Goal: Find specific page/section: Find specific page/section

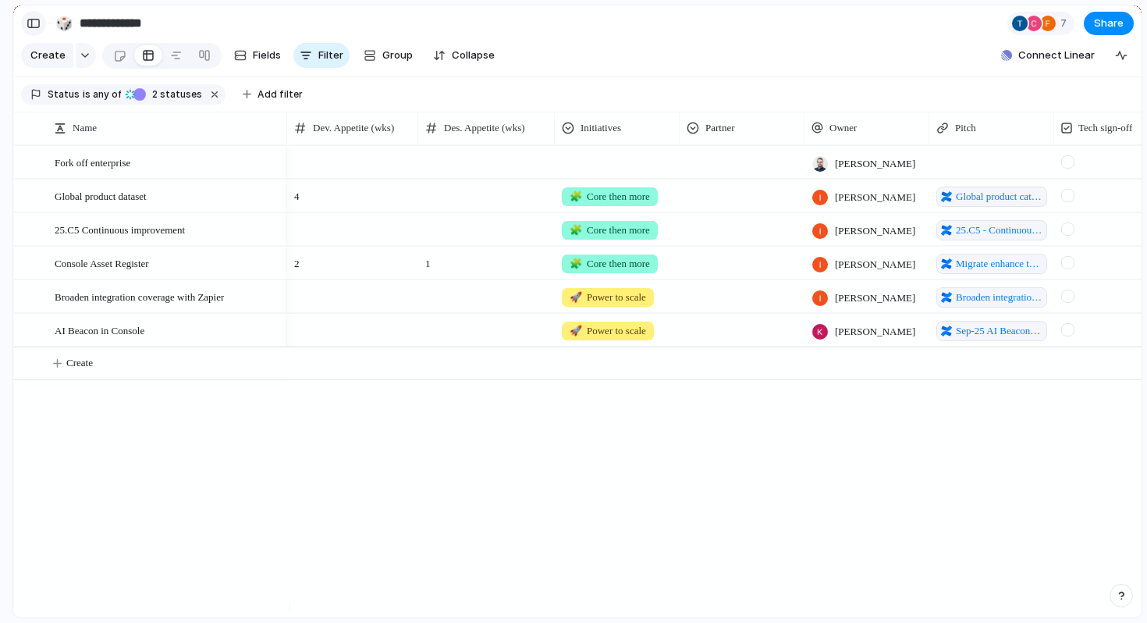
click at [34, 26] on div "button" at bounding box center [34, 23] width 14 height 11
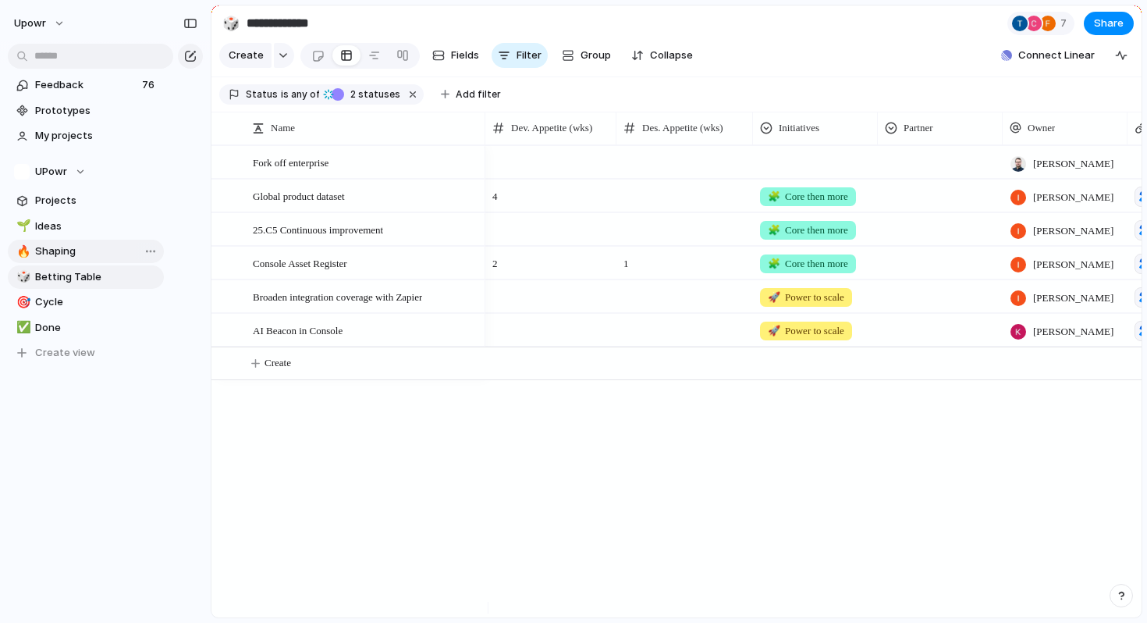
click at [56, 251] on span "Shaping" at bounding box center [96, 252] width 123 height 16
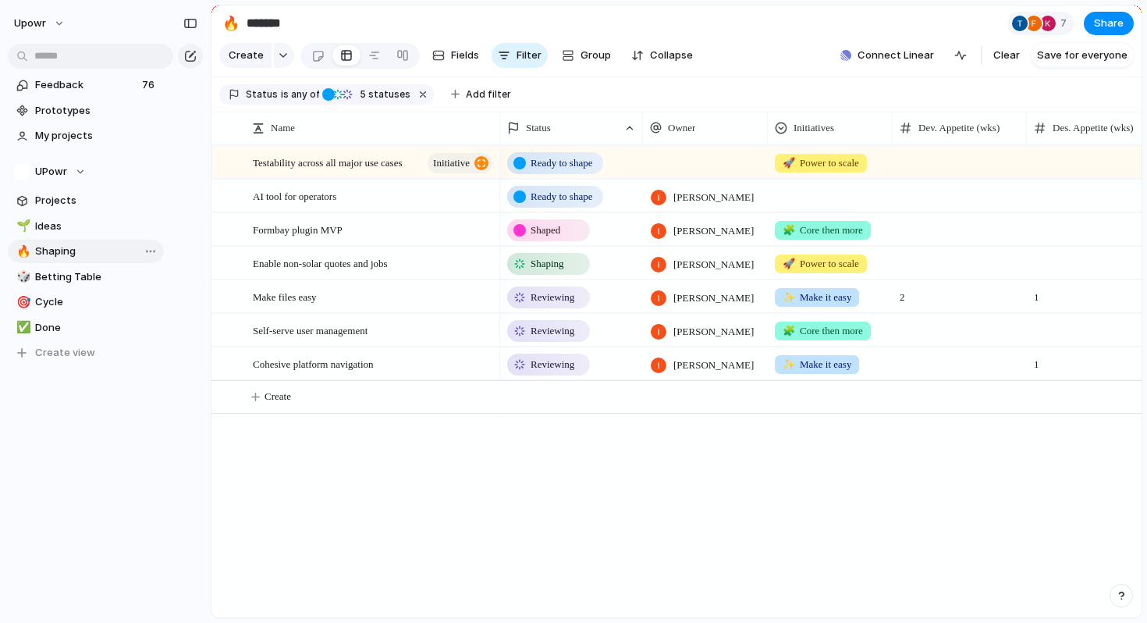
type input "*******"
click at [396, 311] on div "Make files easy" at bounding box center [374, 297] width 242 height 32
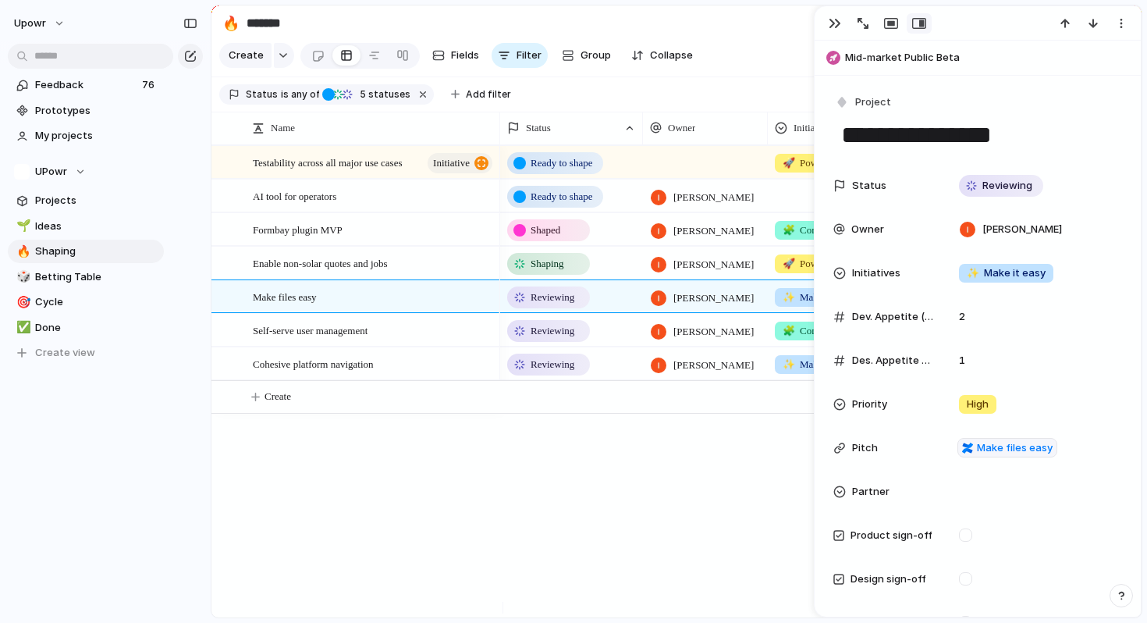
click at [553, 305] on span "Reviewing" at bounding box center [553, 298] width 44 height 16
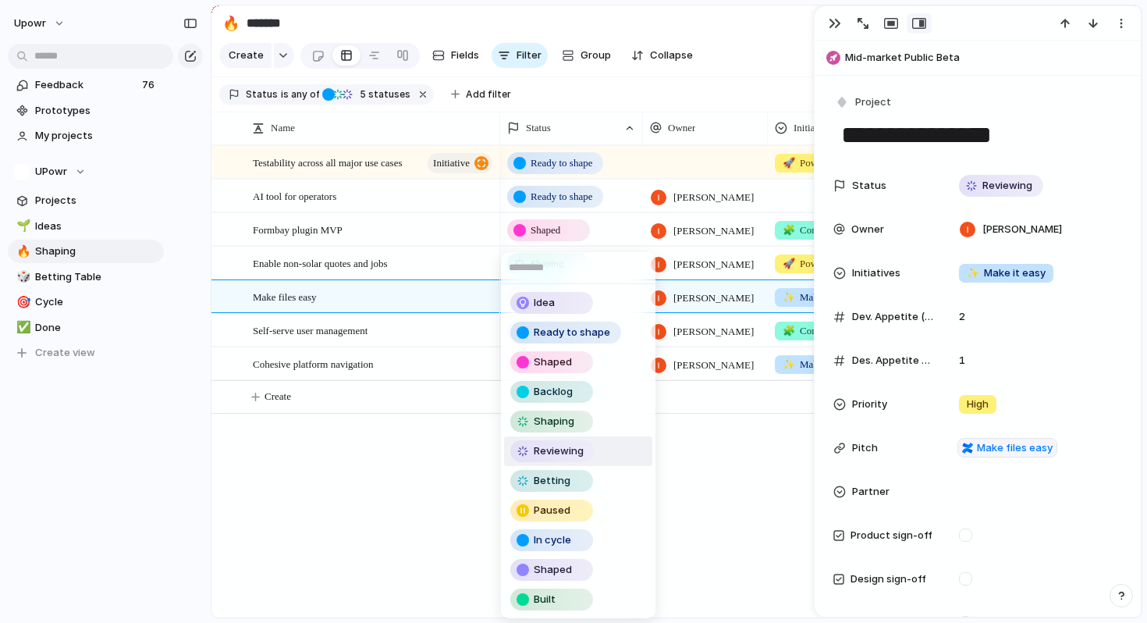
click at [834, 20] on div "Idea Ready to shape Shaped Backlog Shaping Reviewing Betting Paused In cycle Sh…" at bounding box center [573, 311] width 1147 height 623
